Goal: Find specific page/section: Find specific page/section

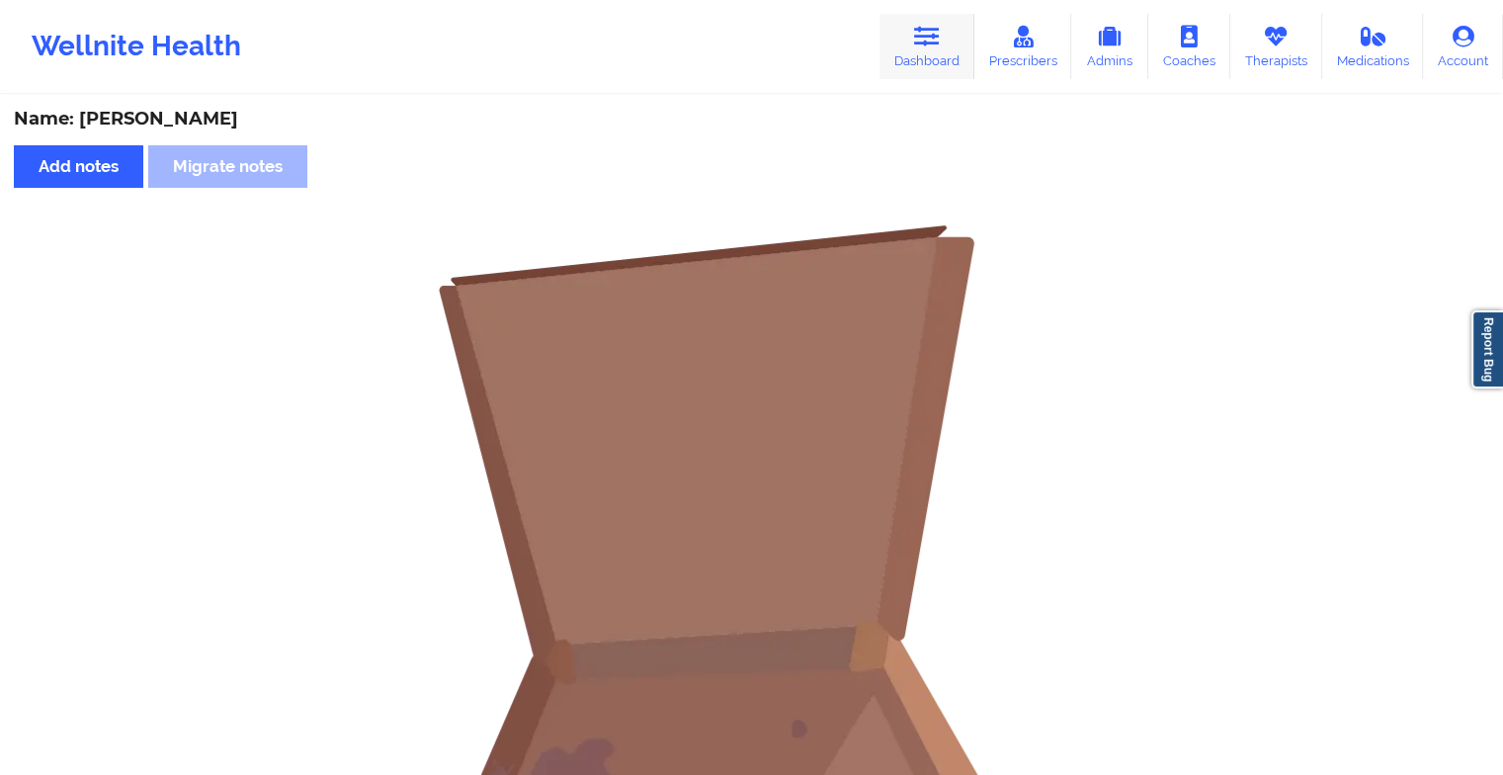
click at [934, 43] on icon at bounding box center [927, 37] width 26 height 22
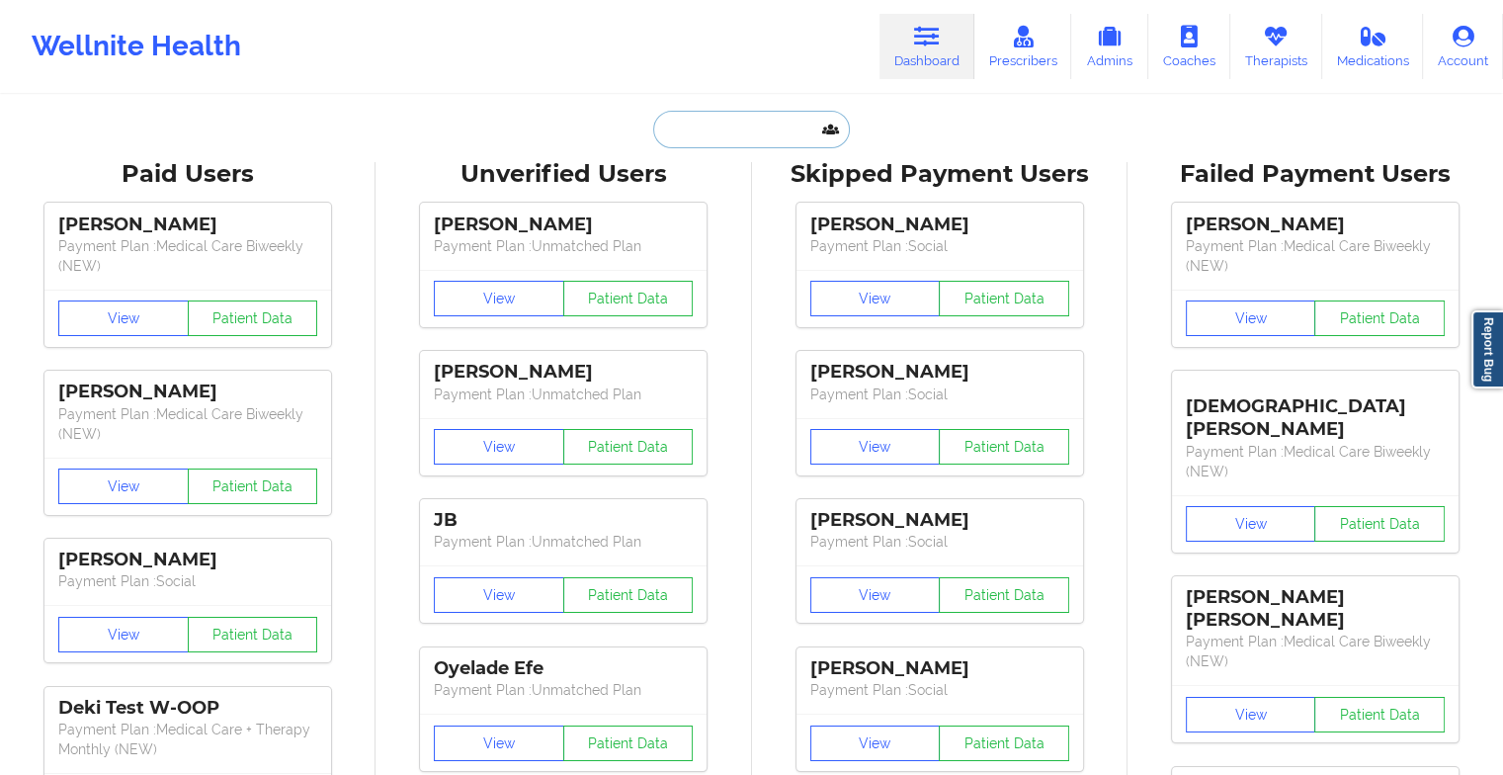
click at [736, 131] on input "text" at bounding box center [751, 130] width 196 height 38
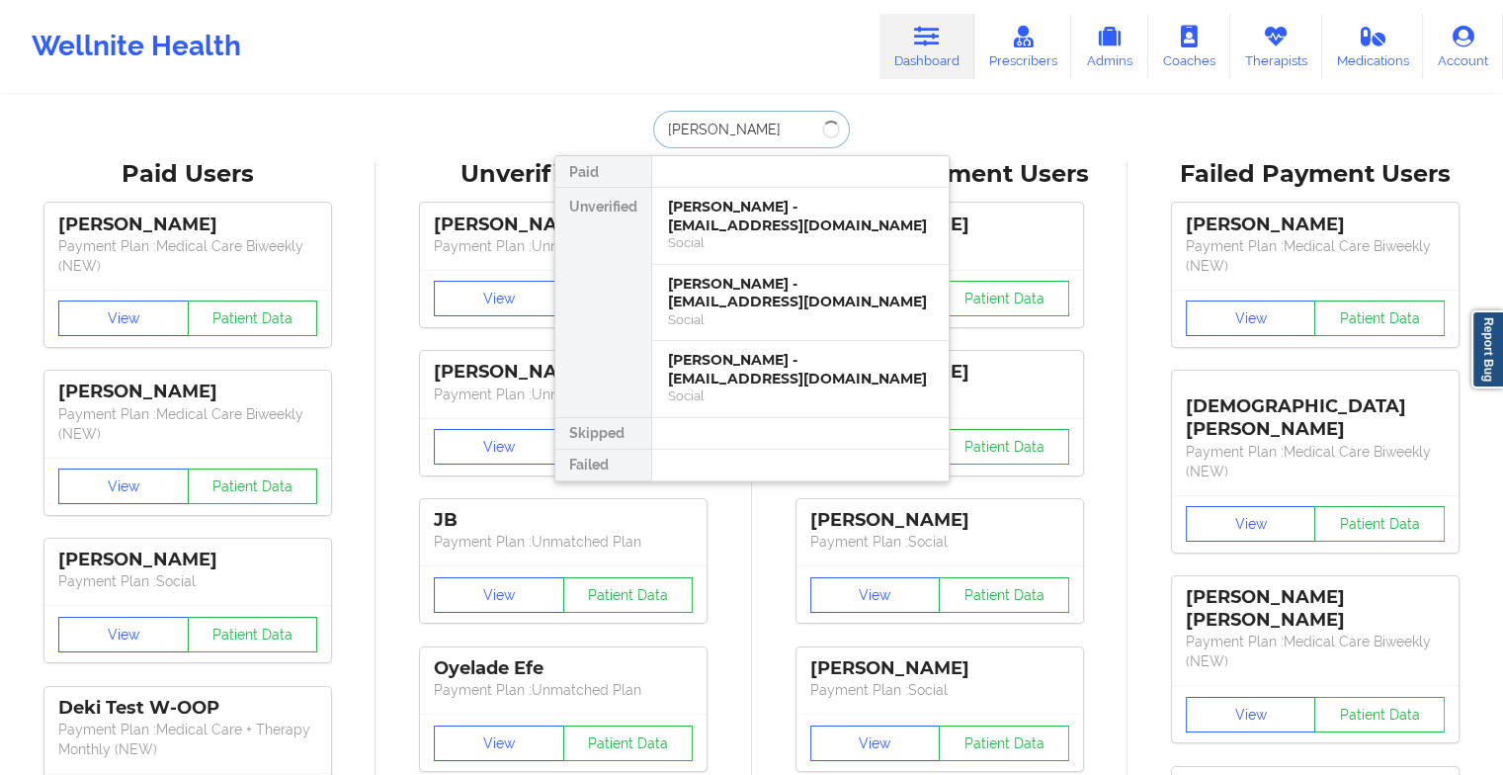
type input "[PERSON_NAME]"
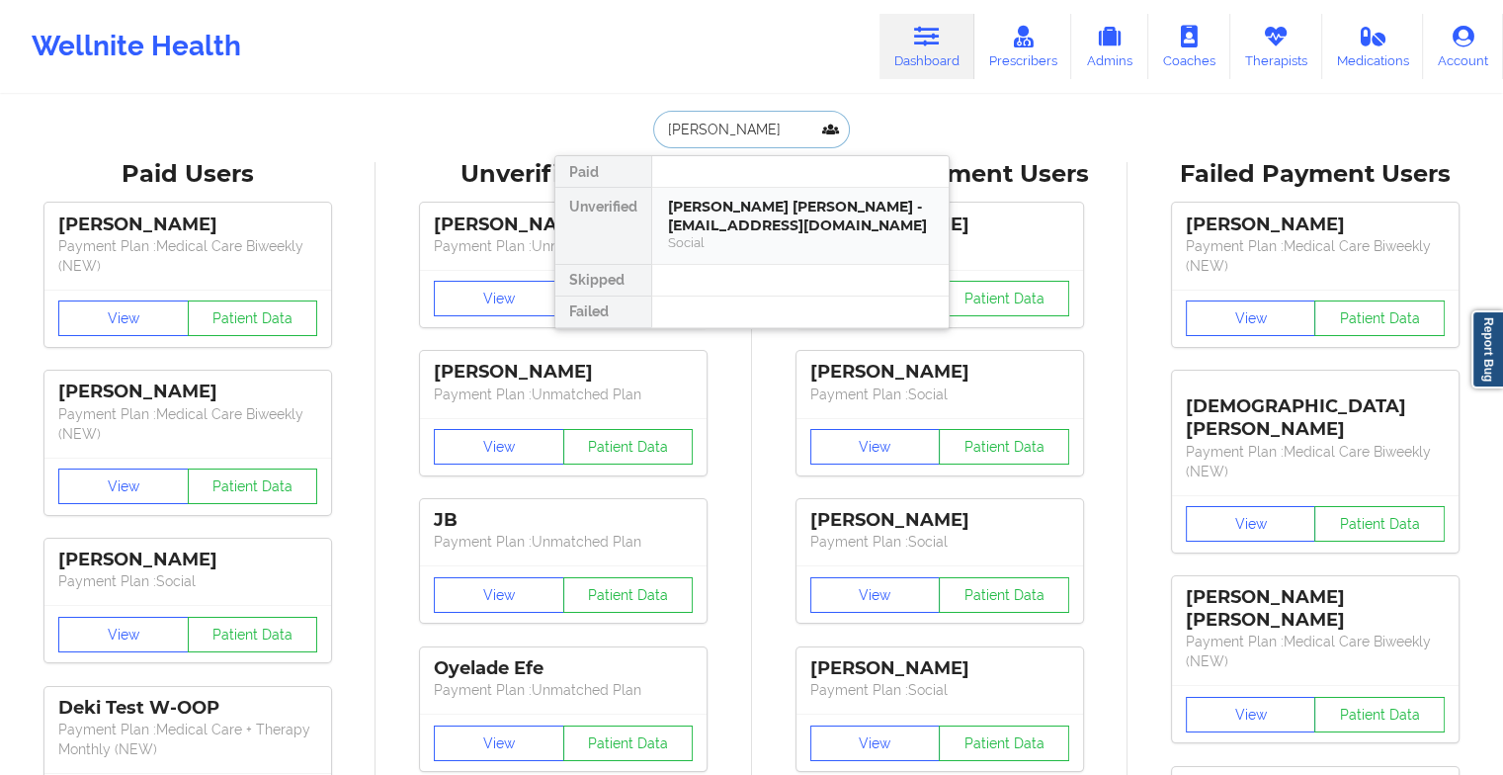
click at [759, 216] on div "[PERSON_NAME] [PERSON_NAME] - [EMAIL_ADDRESS][DOMAIN_NAME]" at bounding box center [800, 216] width 265 height 37
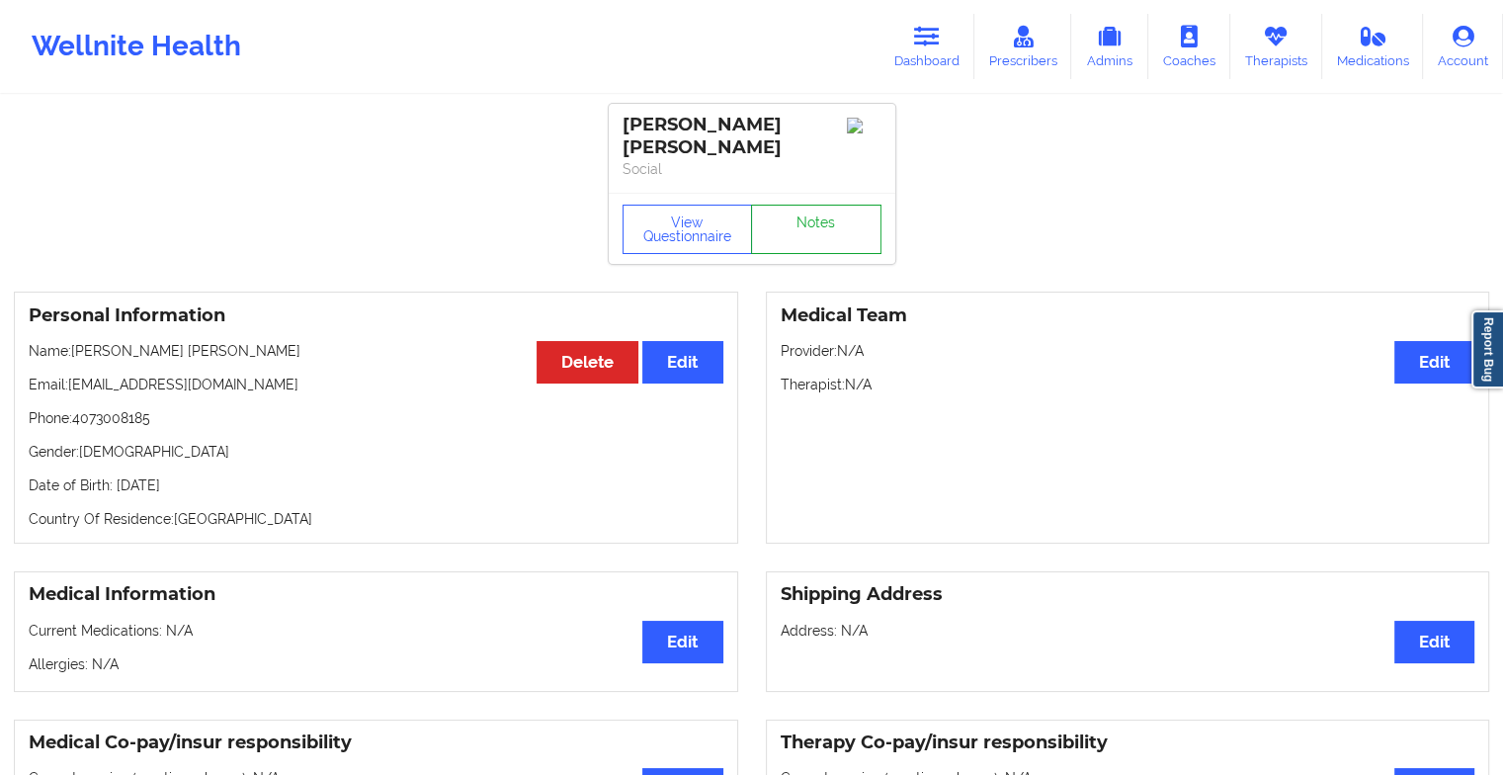
click at [798, 208] on link "Notes" at bounding box center [816, 229] width 130 height 49
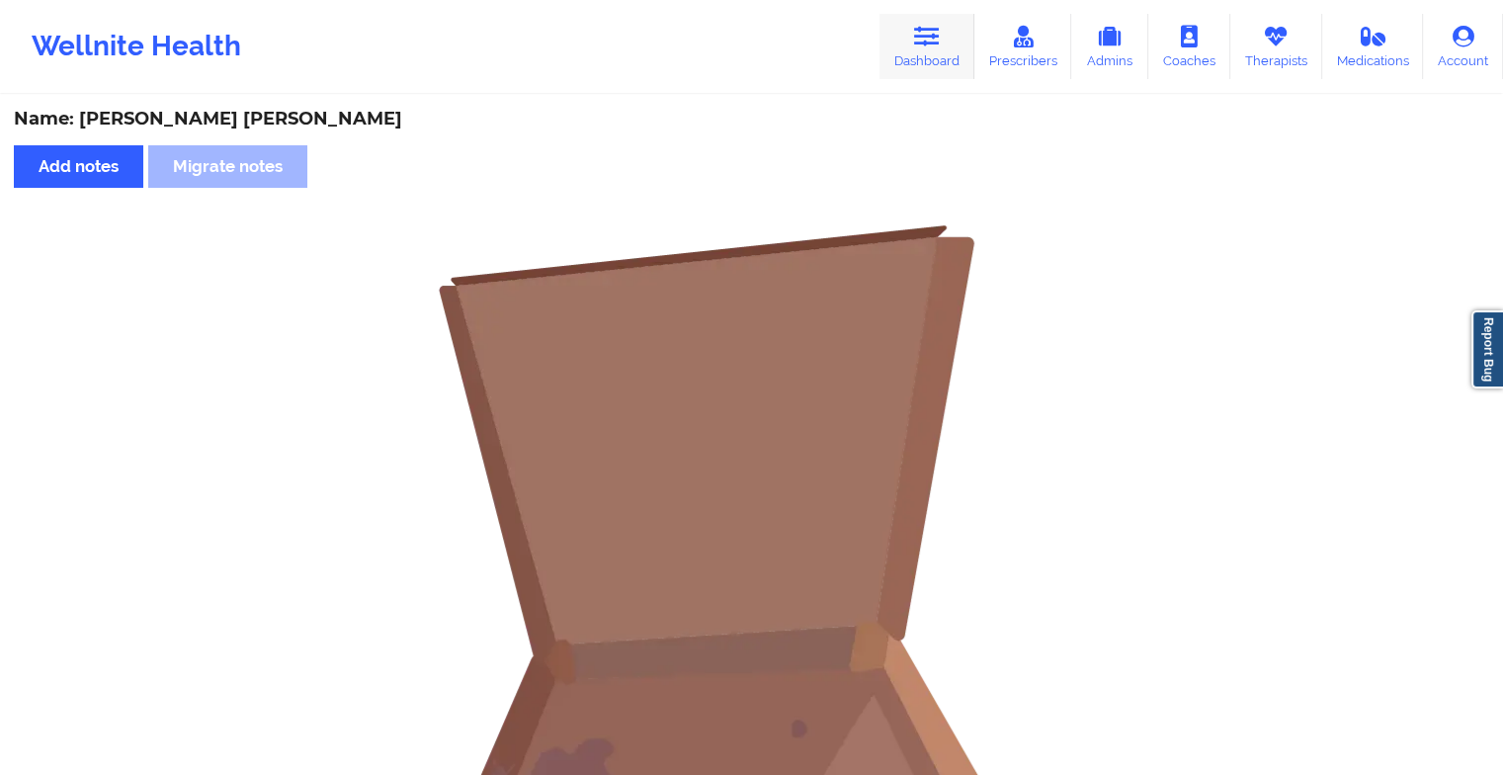
click at [931, 52] on link "Dashboard" at bounding box center [926, 46] width 95 height 65
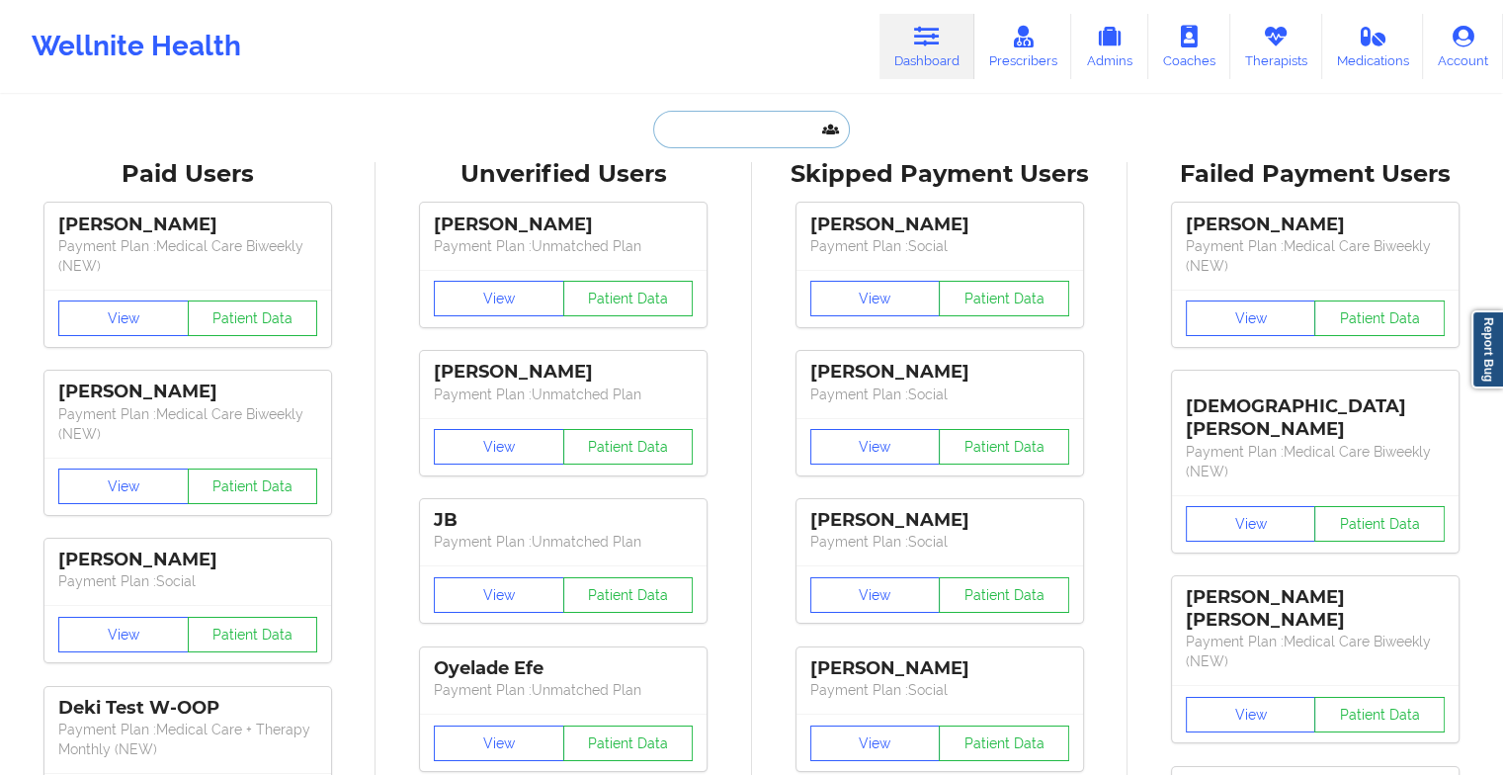
click at [792, 120] on input "text" at bounding box center [751, 130] width 196 height 38
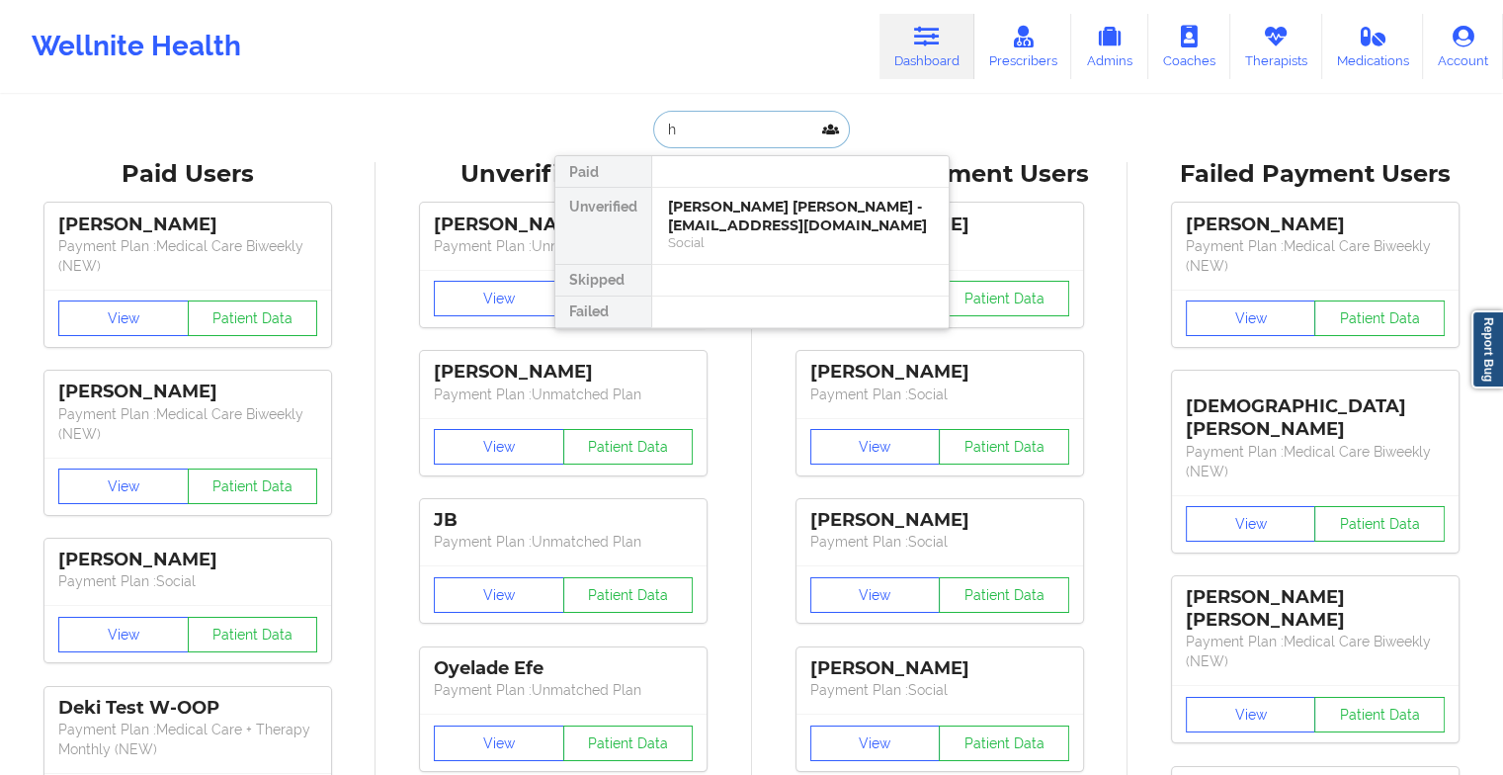
type input "h"
type input "yuraniz or"
click at [785, 210] on div "[PERSON_NAME] - [PERSON_NAME][EMAIL_ADDRESS]" at bounding box center [800, 216] width 265 height 37
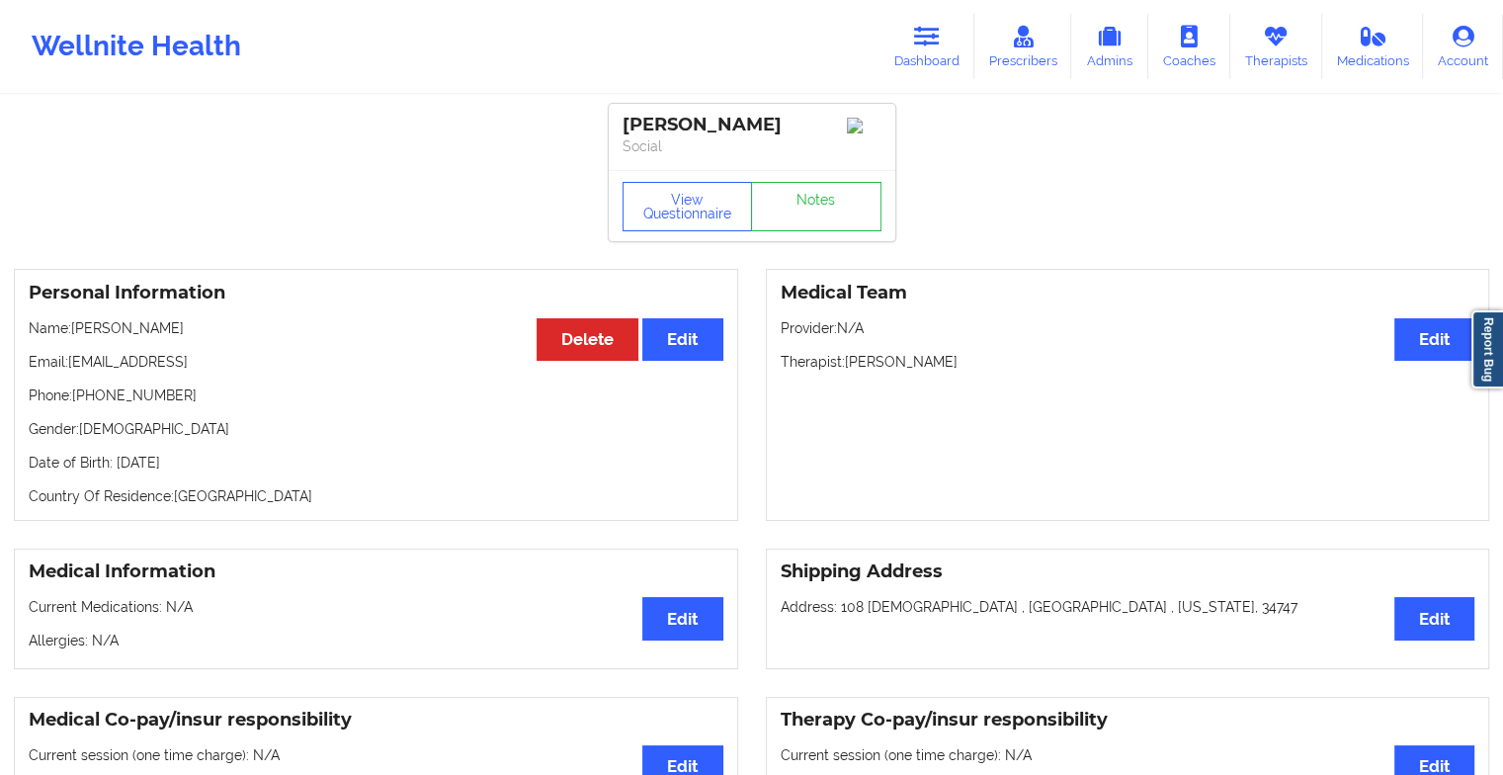
click at [826, 195] on div "View Questionnaire Notes" at bounding box center [751, 206] width 259 height 49
click at [826, 195] on link "Notes" at bounding box center [816, 206] width 130 height 49
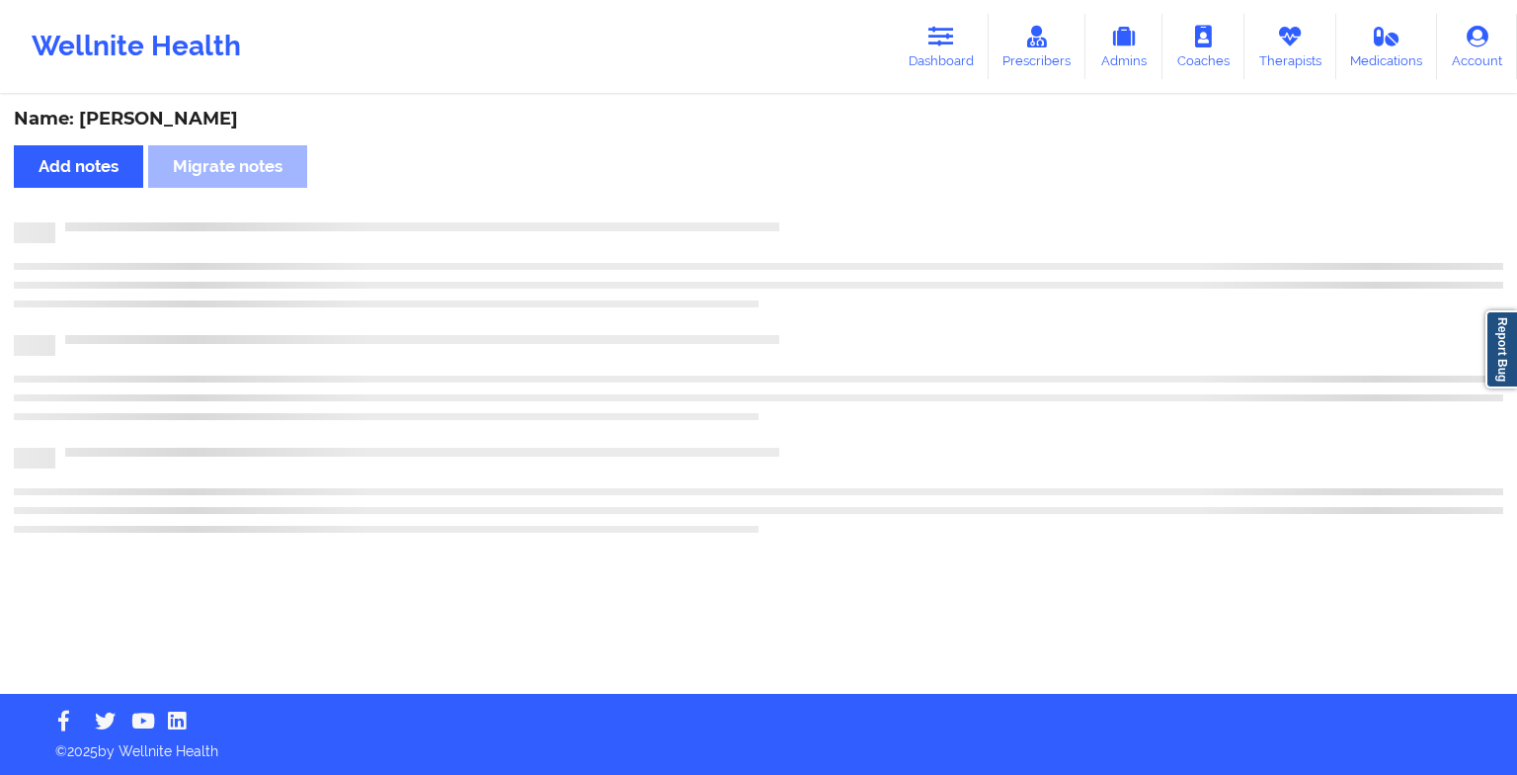
click at [826, 195] on div "Name: [PERSON_NAME] Add notes [PERSON_NAME] notes" at bounding box center [758, 395] width 1517 height 597
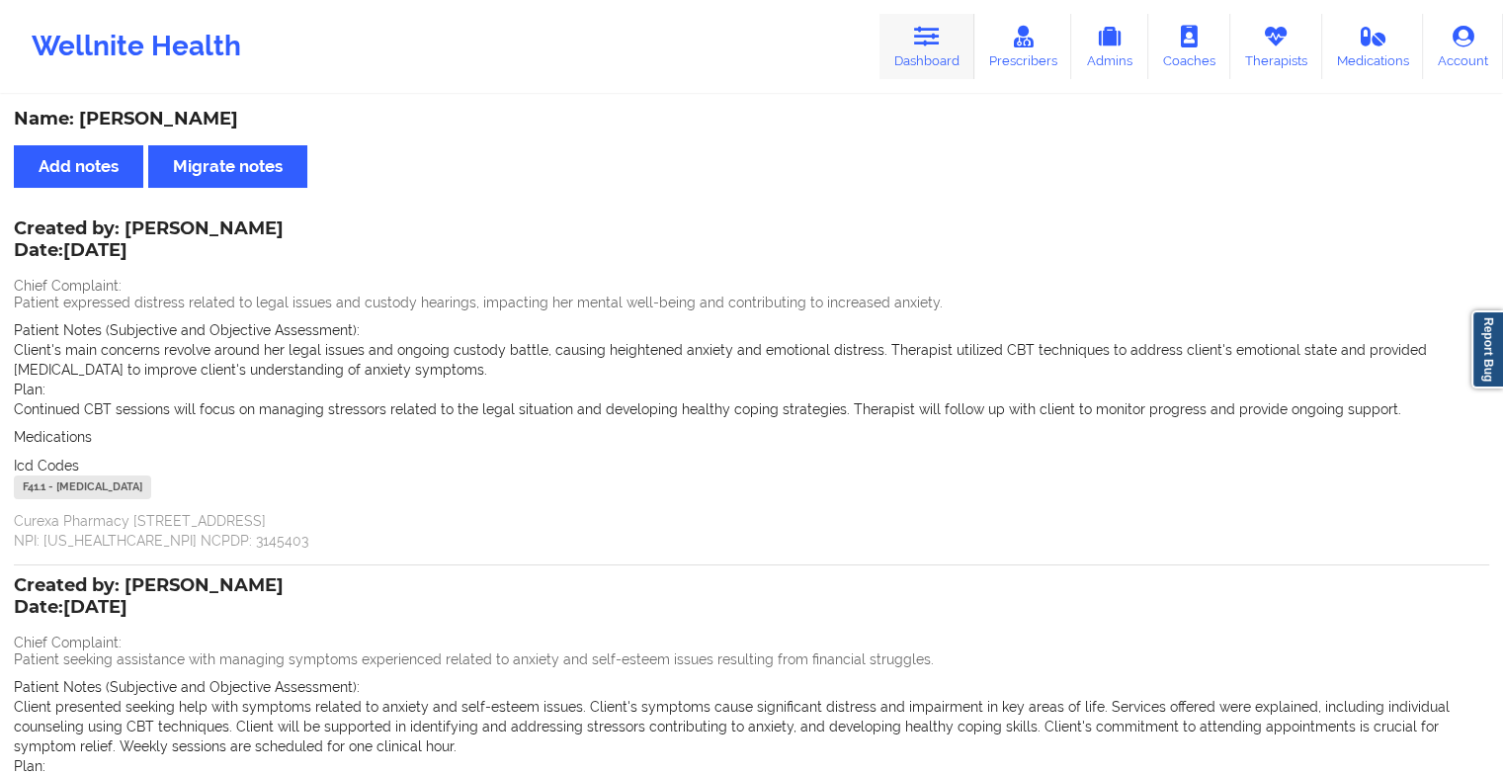
click at [933, 55] on link "Dashboard" at bounding box center [926, 46] width 95 height 65
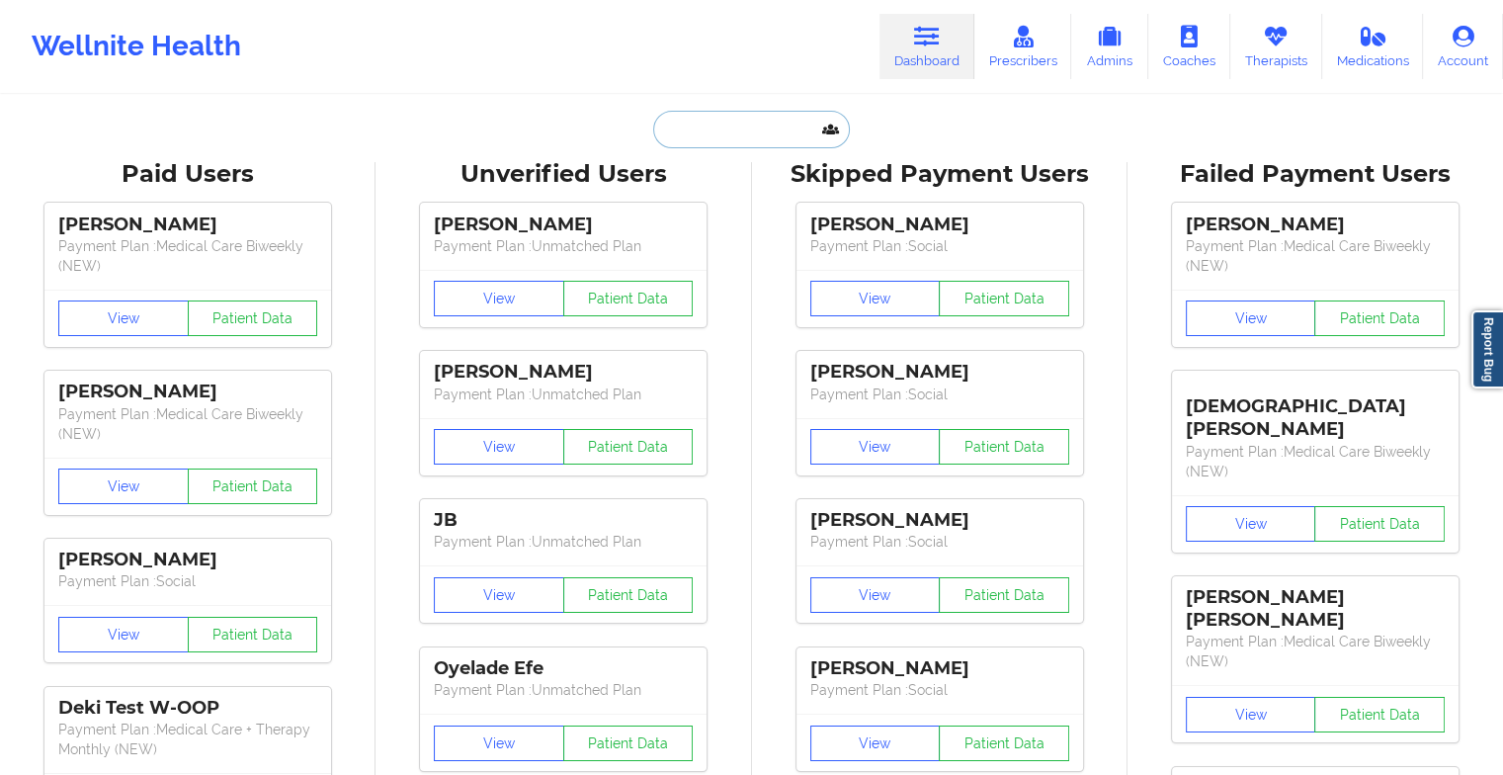
click at [750, 124] on input "text" at bounding box center [751, 130] width 196 height 38
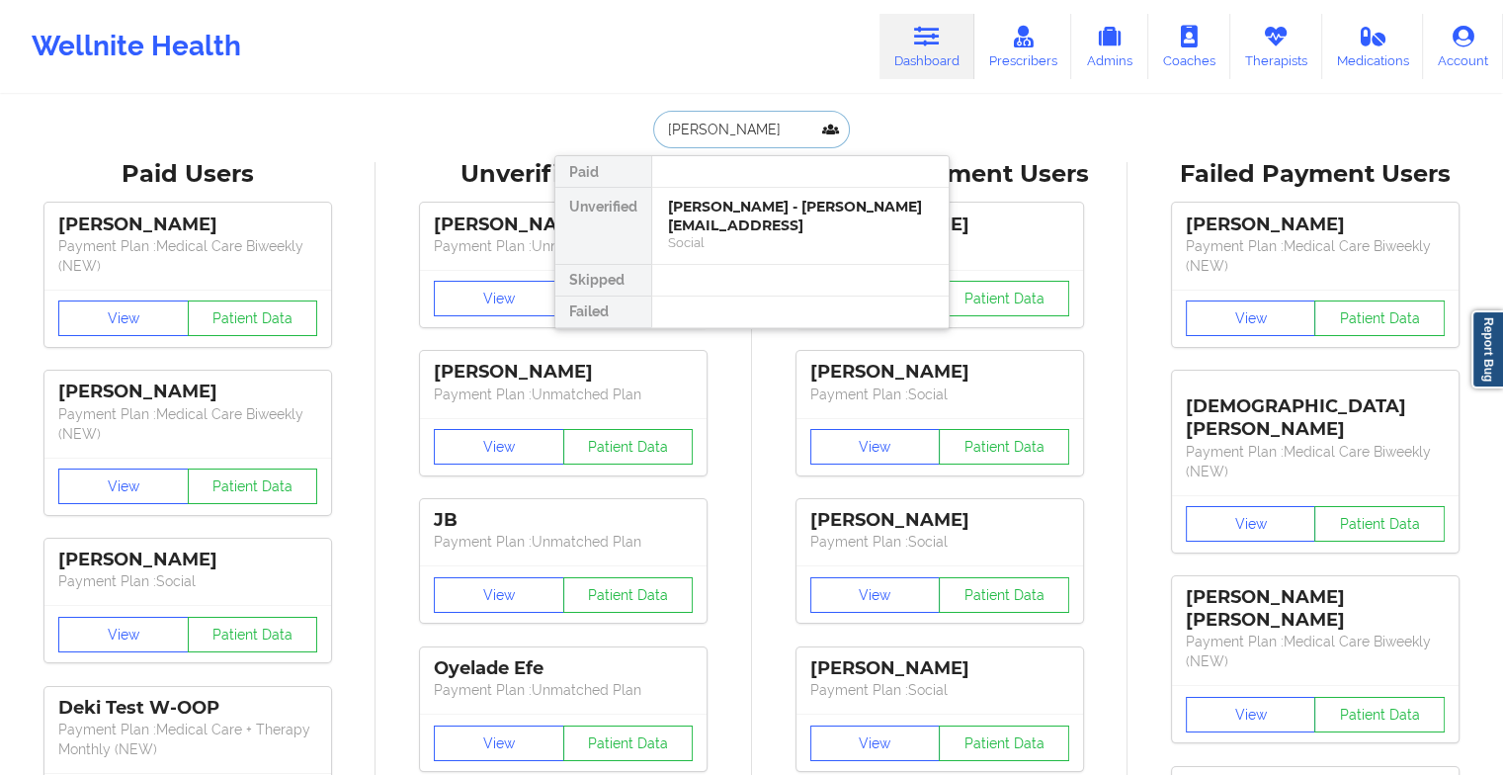
type input "[PERSON_NAME]"
click at [772, 215] on div "[PERSON_NAME] - [EMAIL_ADDRESS][DOMAIN_NAME]" at bounding box center [800, 216] width 265 height 37
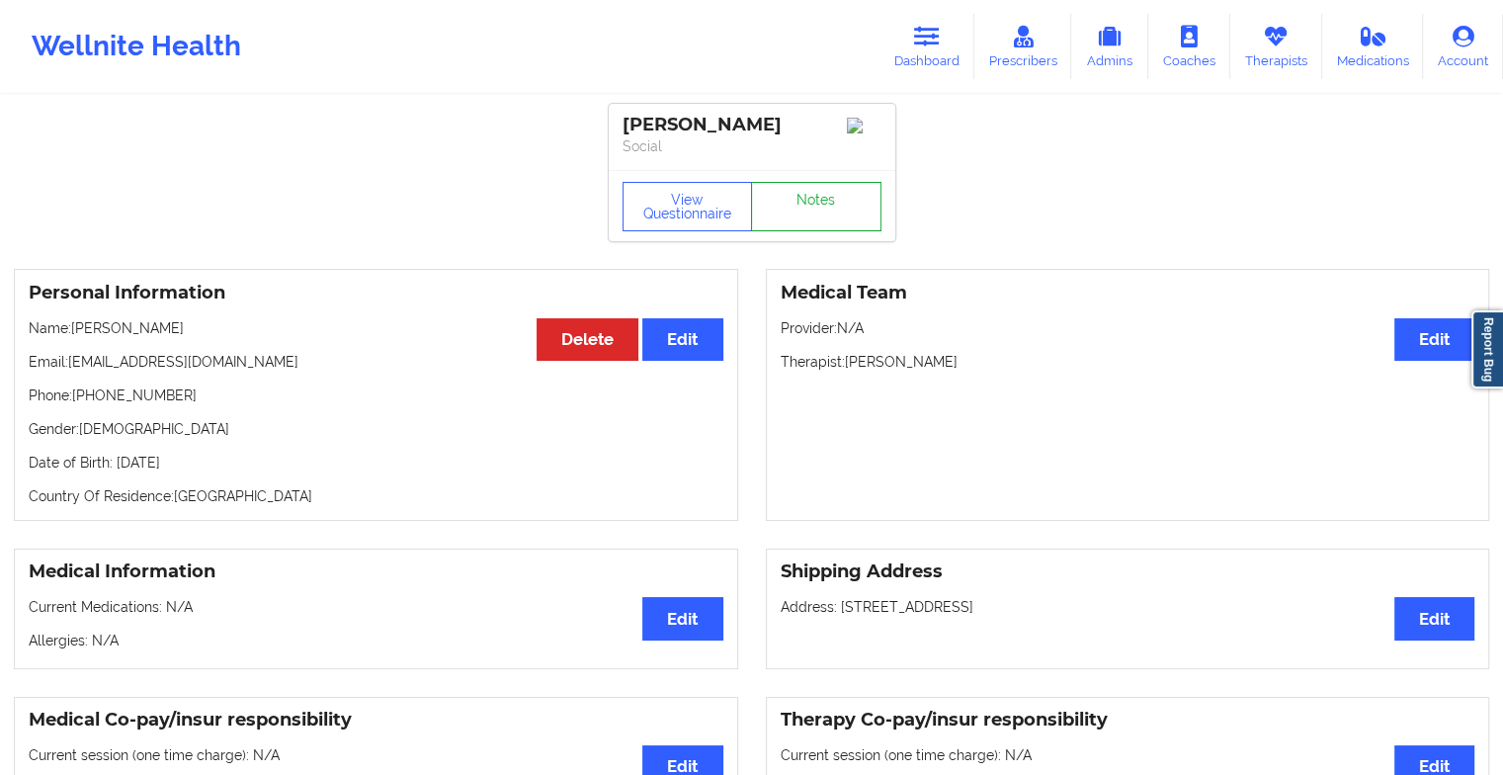
click at [818, 201] on link "Notes" at bounding box center [816, 206] width 130 height 49
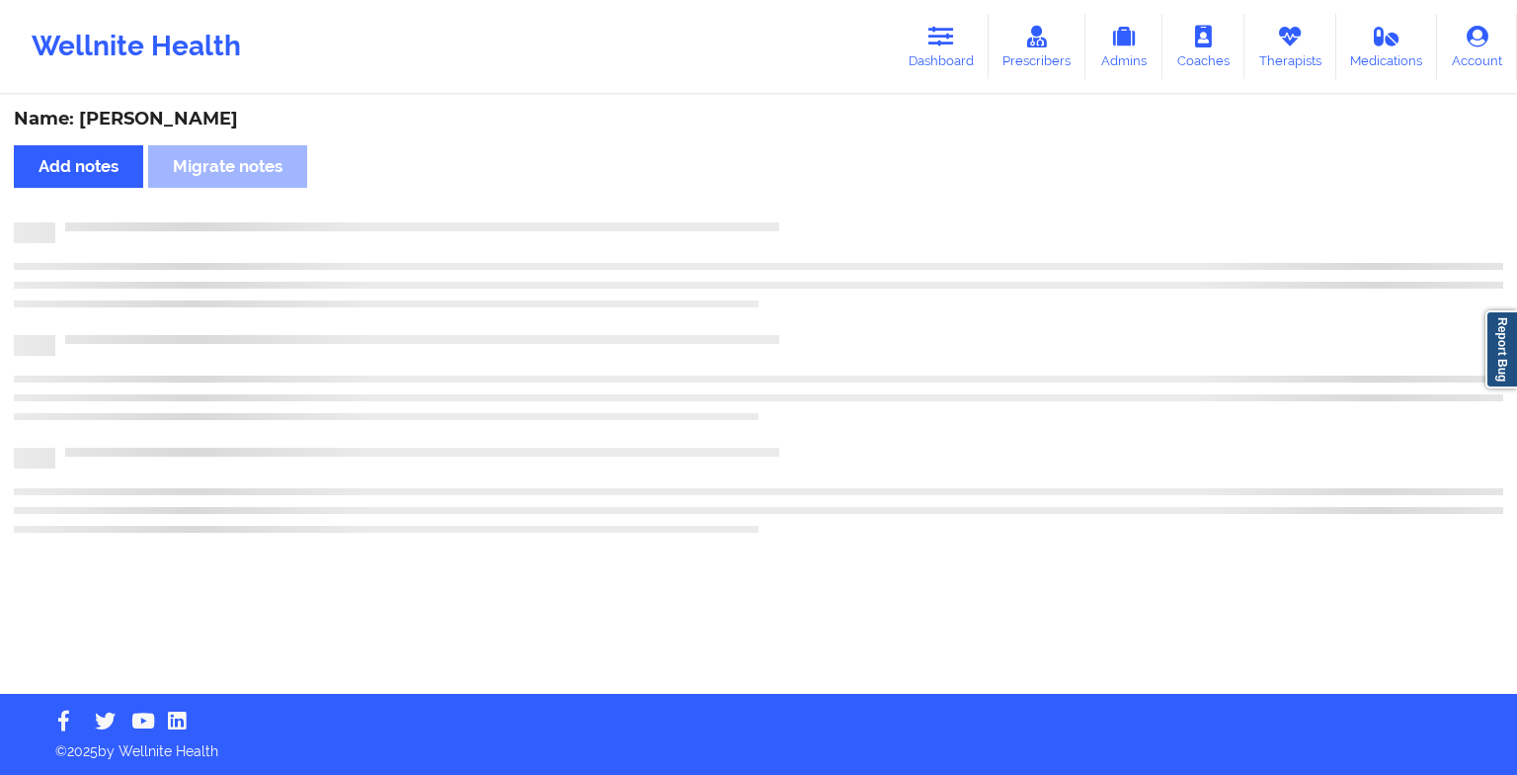
click at [818, 201] on div "Name: [PERSON_NAME] Add notes Migrate notes" at bounding box center [758, 395] width 1517 height 597
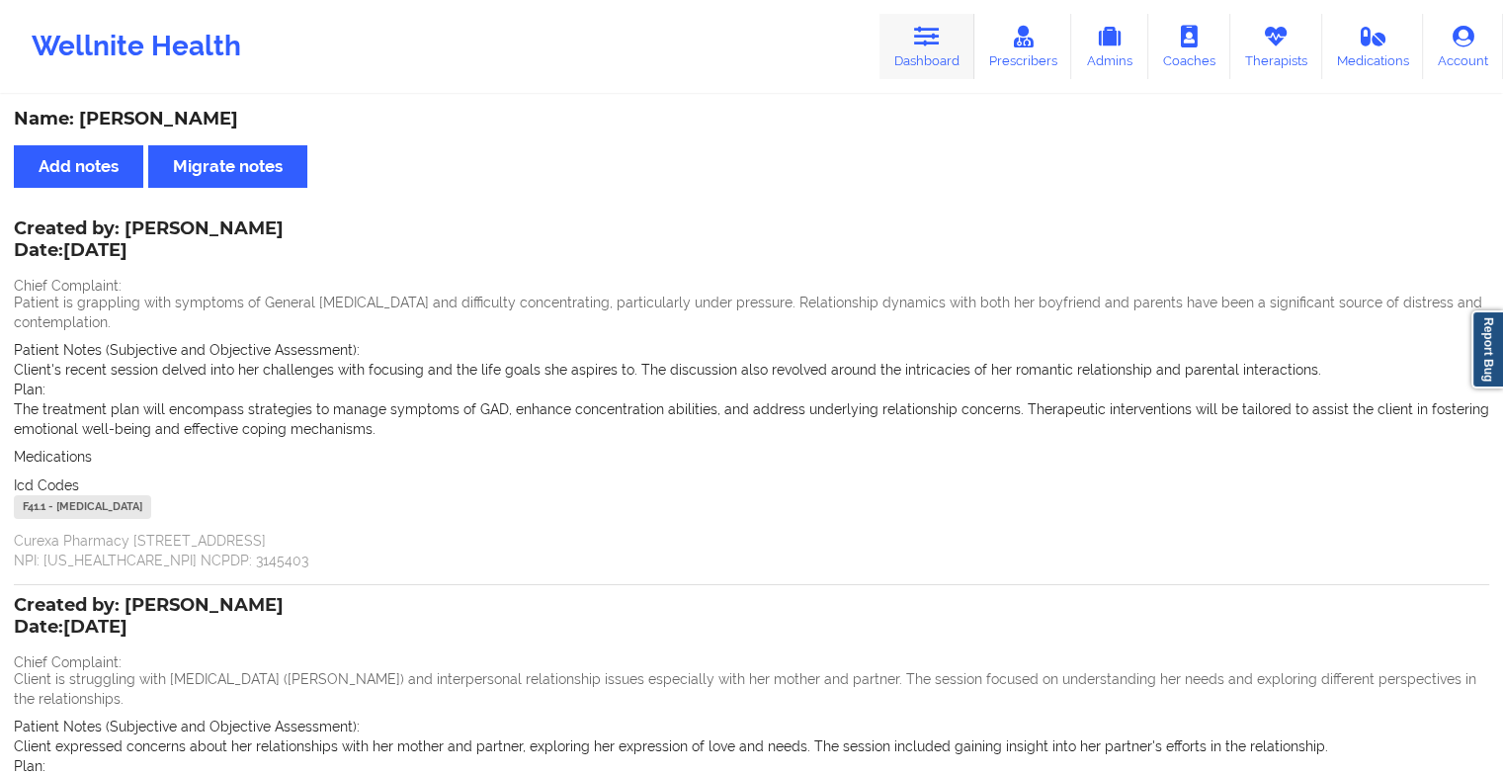
click at [949, 38] on link "Dashboard" at bounding box center [926, 46] width 95 height 65
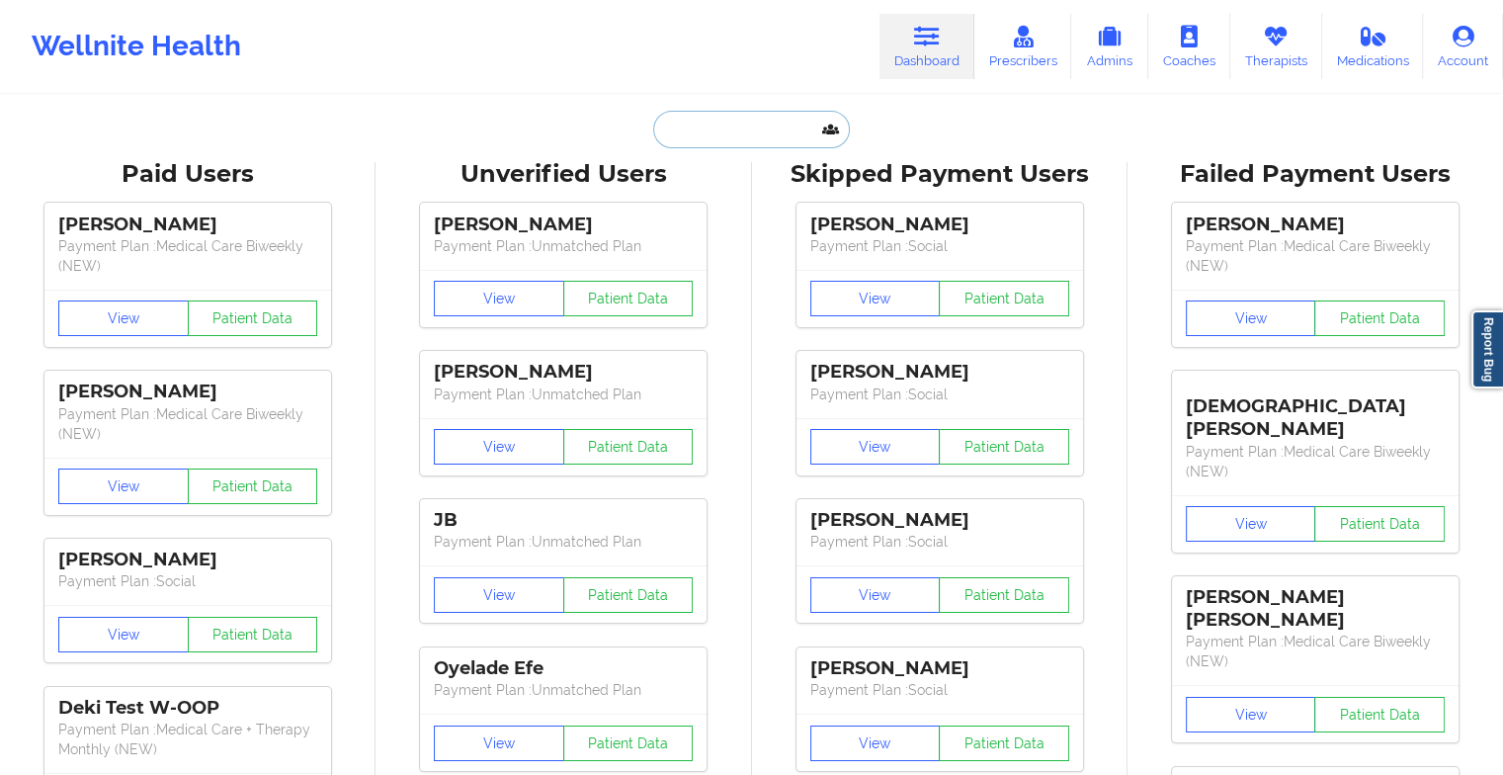
click at [733, 124] on input "text" at bounding box center [751, 130] width 196 height 38
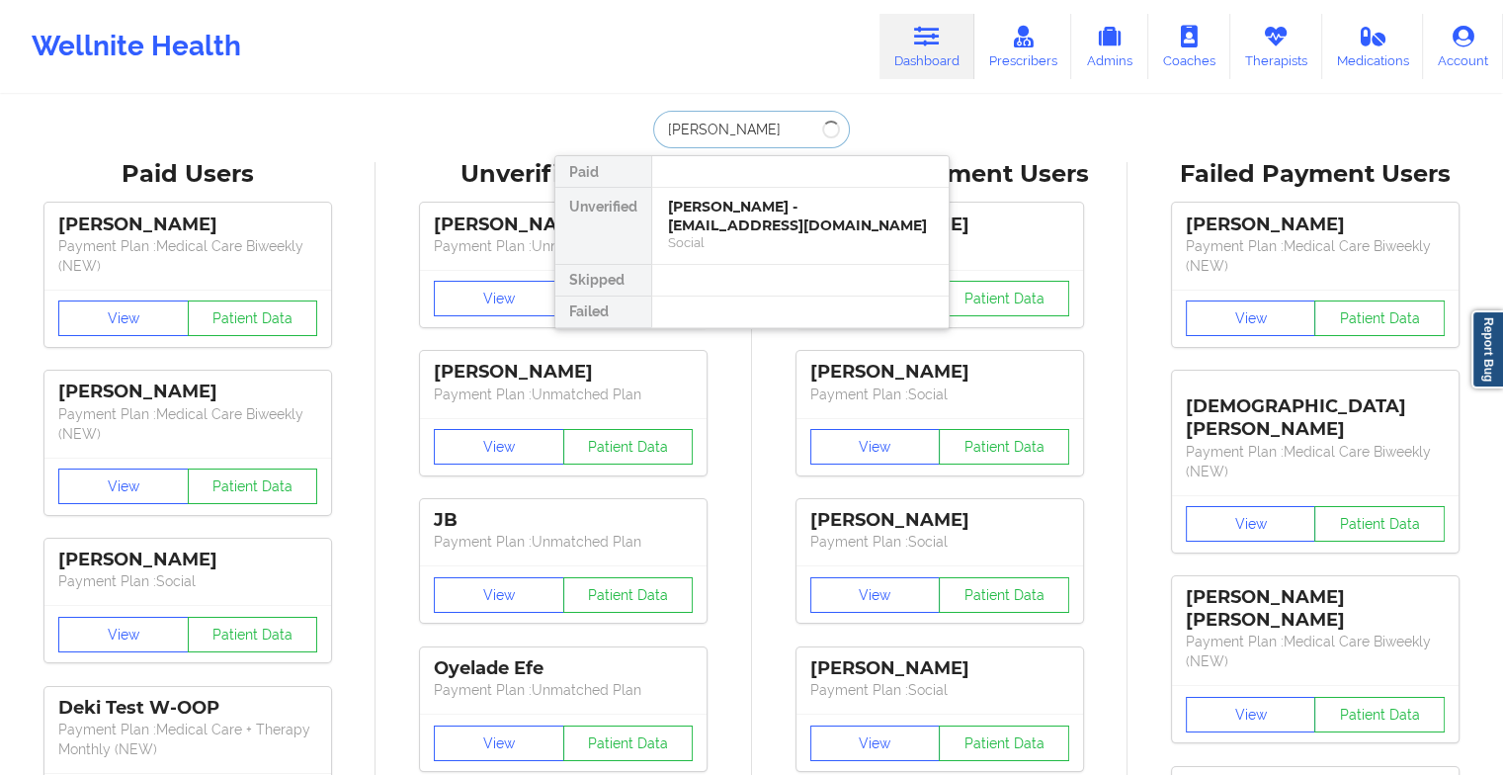
type input "[PERSON_NAME]"
click at [758, 209] on div "[PERSON_NAME] - [EMAIL_ADDRESS][DOMAIN_NAME]" at bounding box center [800, 216] width 265 height 37
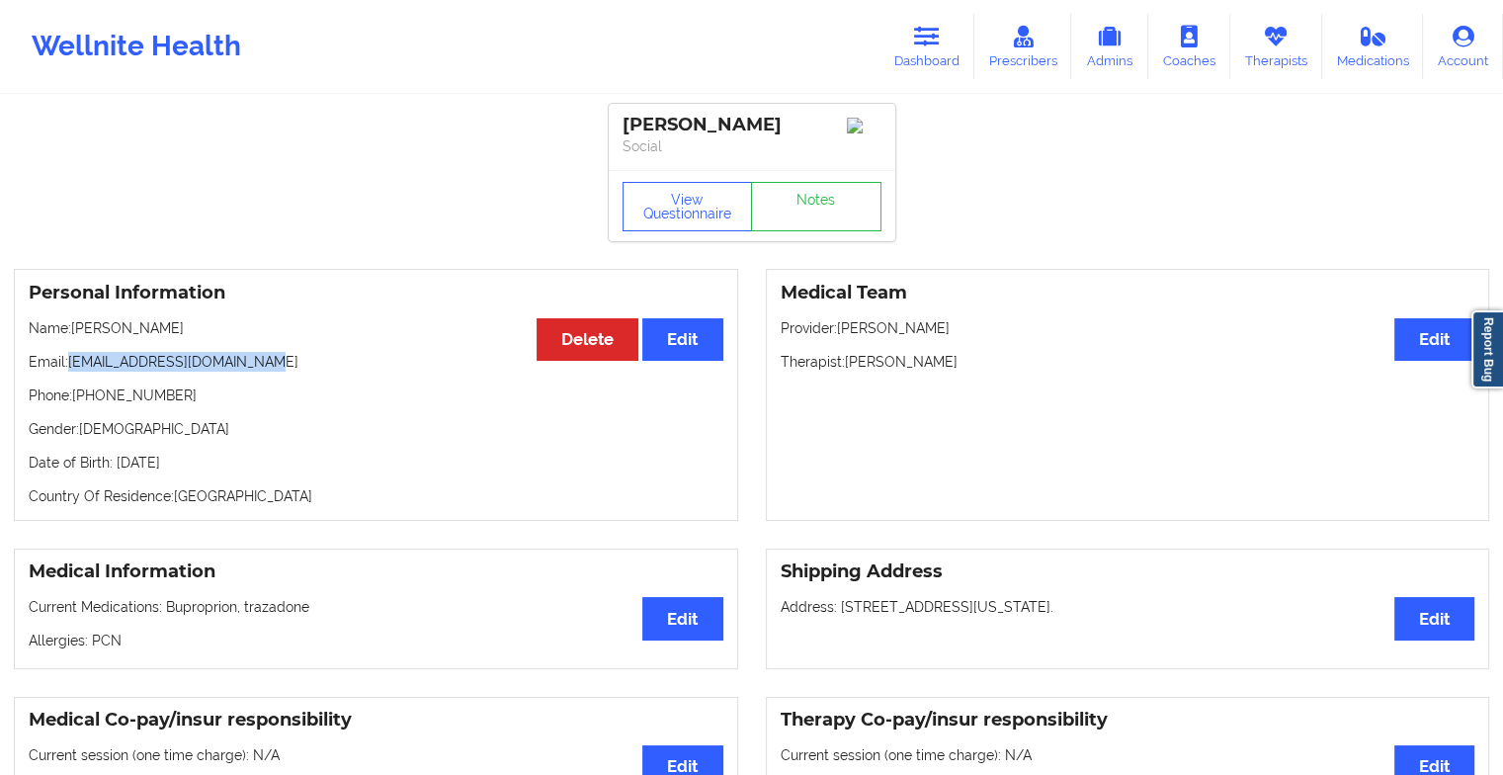
drag, startPoint x: 71, startPoint y: 371, endPoint x: 327, endPoint y: 359, distance: 256.2
click at [327, 359] on p "Email: [EMAIL_ADDRESS][DOMAIN_NAME]" at bounding box center [376, 362] width 695 height 20
copy p "[EMAIL_ADDRESS][DOMAIN_NAME]"
